Goal: Navigation & Orientation: Find specific page/section

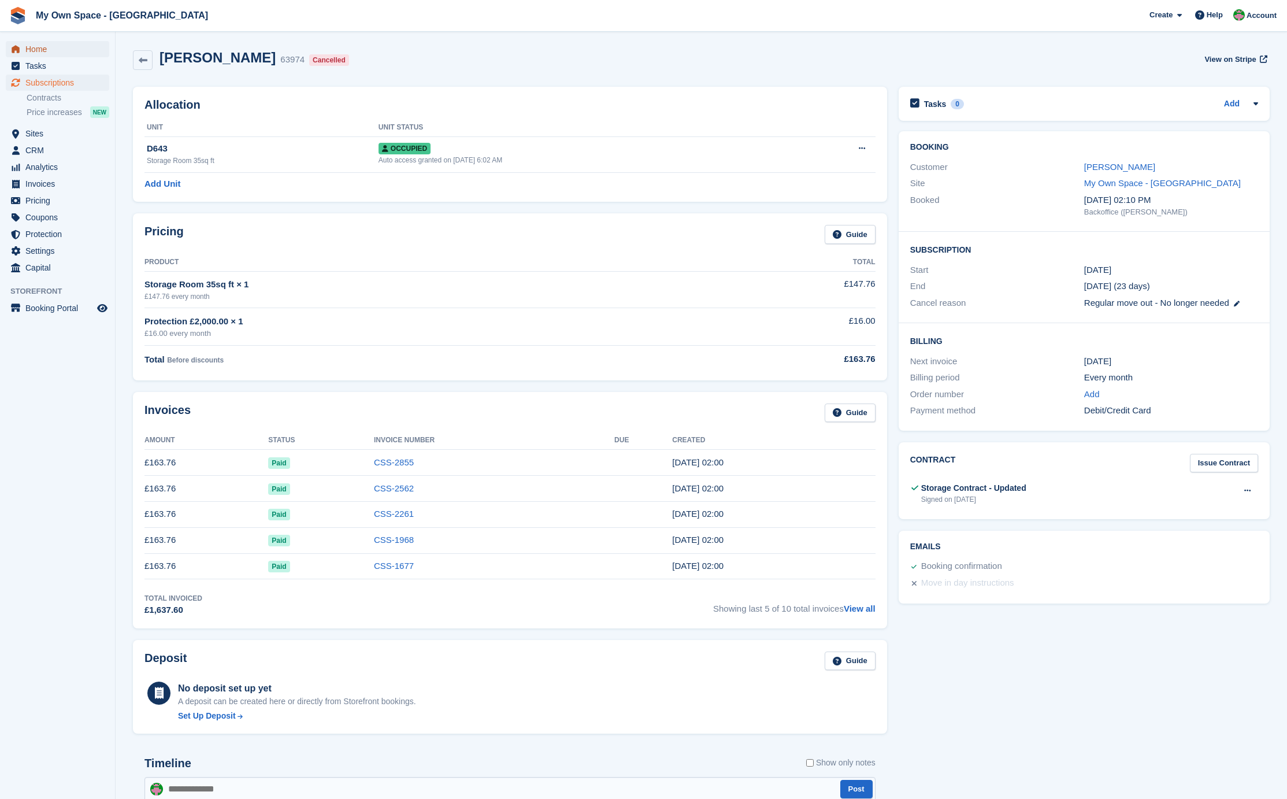
click at [30, 52] on span "Home" at bounding box center [59, 49] width 69 height 16
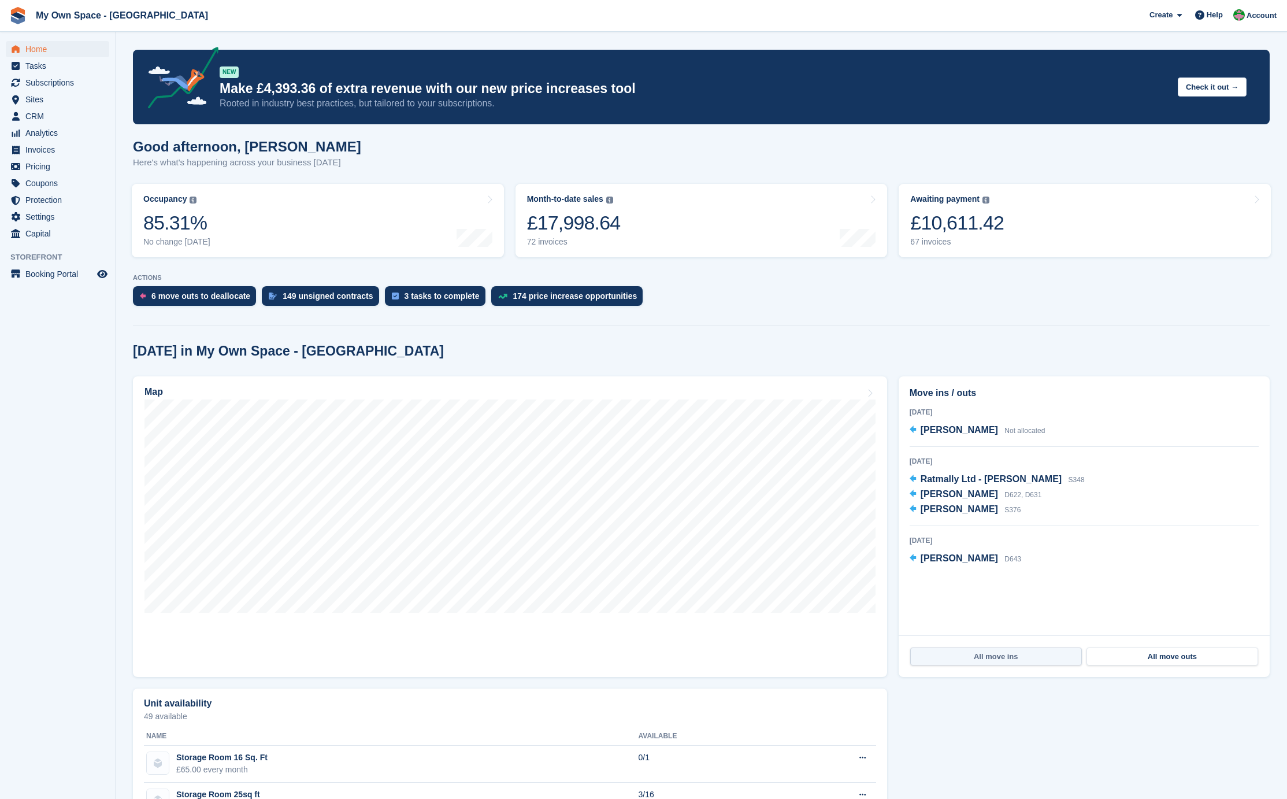
click at [1007, 659] on link "All move ins" at bounding box center [996, 656] width 172 height 18
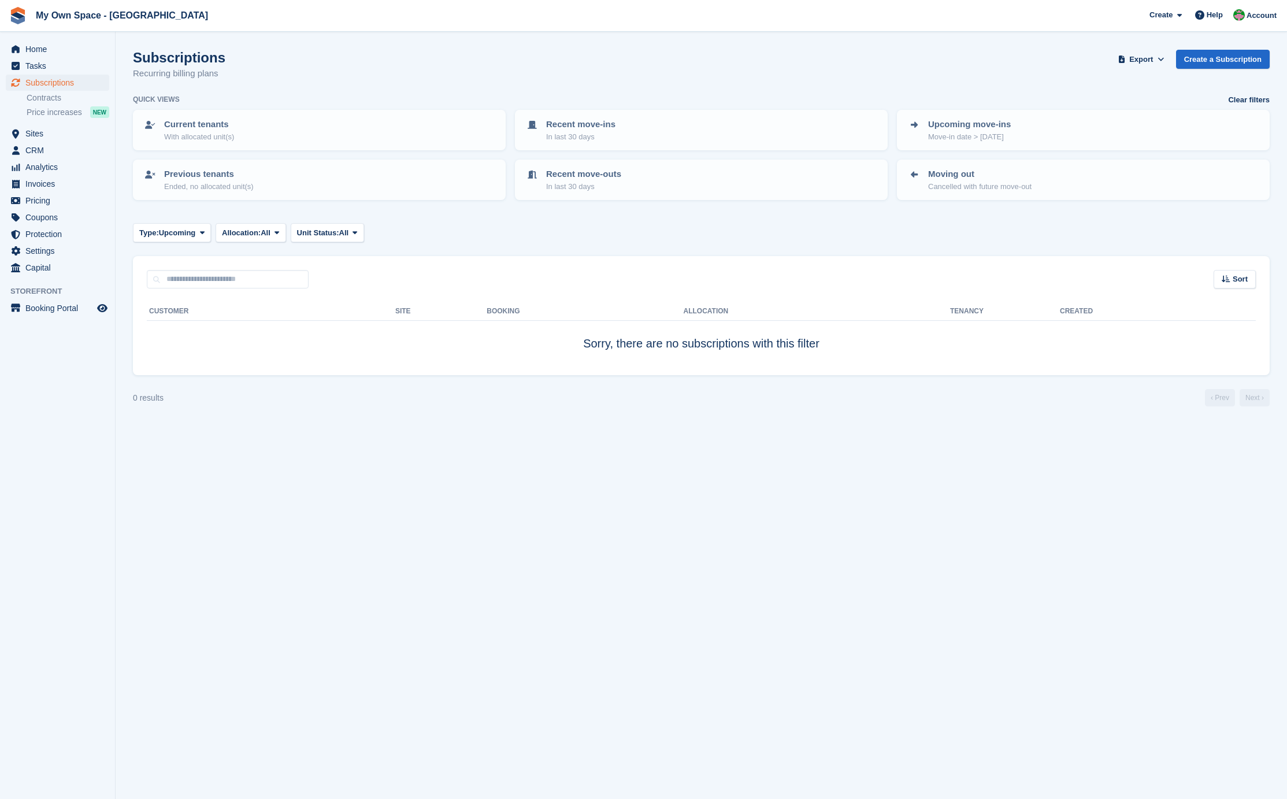
click at [39, 40] on div "Home Tasks Subscriptions Subscriptions Subscriptions Contracts Price increases …" at bounding box center [57, 156] width 115 height 240
click at [36, 46] on span "Home" at bounding box center [59, 49] width 69 height 16
